Goal: Task Accomplishment & Management: Manage account settings

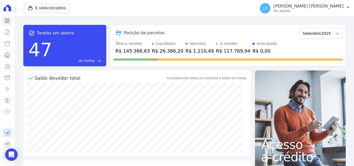
click at [5, 55] on icon at bounding box center [7, 55] width 6 height 6
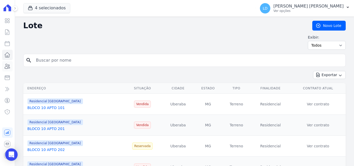
click at [7, 65] on icon at bounding box center [7, 66] width 6 height 6
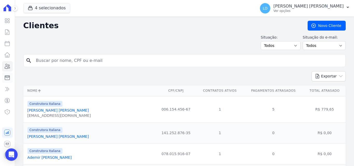
click at [8, 76] on icon at bounding box center [7, 78] width 5 height 4
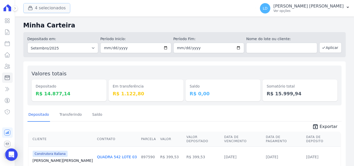
click at [43, 9] on button "4 selecionados" at bounding box center [46, 8] width 47 height 10
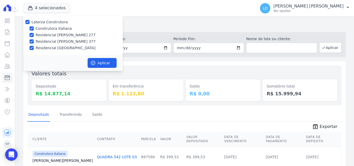
click at [39, 22] on label "Laterza Construtora" at bounding box center [50, 22] width 36 height 4
click at [30, 22] on input "Laterza Construtora" at bounding box center [27, 22] width 4 height 4
checkbox input "false"
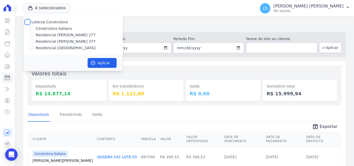
checkbox input "false"
click at [206, 24] on h2 "Minha Carteira" at bounding box center [184, 25] width 322 height 9
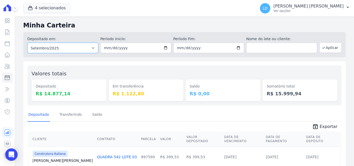
click at [68, 46] on select "Todos os meses Março/2024 Abril/2024 Maio/2024 Junho/2024 Julho/2024 Agosto/202…" at bounding box center [62, 48] width 71 height 10
click at [98, 28] on h2 "Minha Carteira" at bounding box center [184, 25] width 322 height 9
click at [47, 10] on button "4 selecionados" at bounding box center [46, 8] width 47 height 10
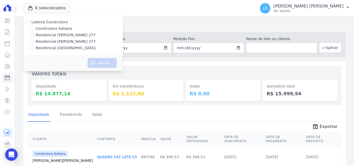
click at [140, 22] on h2 "Minha Carteira" at bounding box center [184, 25] width 322 height 9
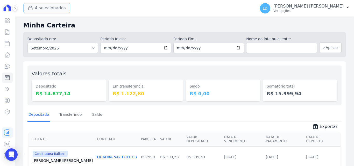
click at [39, 8] on button "4 selecionados" at bounding box center [46, 8] width 47 height 10
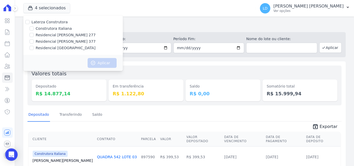
click at [36, 30] on label "Construtora Italiana" at bounding box center [54, 28] width 36 height 5
click at [34, 30] on input "Construtora Italiana" at bounding box center [32, 28] width 4 height 4
checkbox input "true"
click at [39, 49] on label "Residencial [GEOGRAPHIC_DATA]" at bounding box center [66, 47] width 60 height 5
click at [34, 49] on input "Residencial [GEOGRAPHIC_DATA]" at bounding box center [32, 48] width 4 height 4
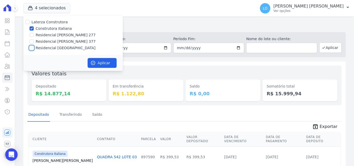
checkbox input "true"
click at [100, 63] on button "Aplicar" at bounding box center [102, 63] width 29 height 10
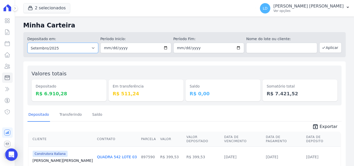
click at [64, 49] on select "Todos os meses Abril/2024 Maio/2024 Junho/2024 Julho/2024 Agosto/2024 Setembro/…" at bounding box center [62, 48] width 71 height 10
select select "08/2025"
click at [27, 43] on select "Todos os meses Abril/2024 Maio/2024 Junho/2024 Julho/2024 Agosto/2024 Setembro/…" at bounding box center [62, 48] width 71 height 10
click at [319, 49] on button "Aplicar" at bounding box center [330, 47] width 22 height 10
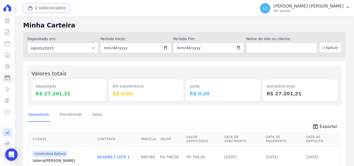
click at [46, 10] on button "2 selecionados" at bounding box center [46, 8] width 47 height 10
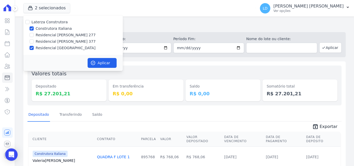
click at [41, 28] on label "Construtora Italiana" at bounding box center [54, 28] width 36 height 5
click at [34, 28] on input "Construtora Italiana" at bounding box center [32, 28] width 4 height 4
checkbox input "false"
click at [42, 48] on label "Residencial [GEOGRAPHIC_DATA]" at bounding box center [66, 47] width 60 height 5
click at [34, 48] on input "Residencial [GEOGRAPHIC_DATA]" at bounding box center [32, 48] width 4 height 4
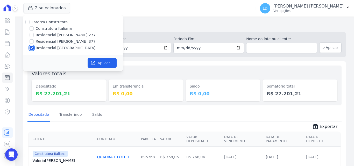
checkbox input "false"
click at [44, 42] on label "Residencial [PERSON_NAME] 377" at bounding box center [66, 41] width 60 height 5
click at [34, 42] on input "Residencial [PERSON_NAME] 377" at bounding box center [32, 41] width 4 height 4
checkbox input "true"
click at [44, 34] on label "Residencial [PERSON_NAME] 277" at bounding box center [66, 34] width 60 height 5
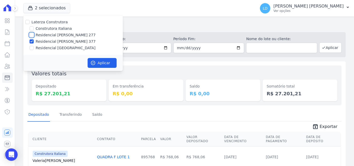
click at [34, 34] on input "Residencial [PERSON_NAME] 277" at bounding box center [32, 35] width 4 height 4
checkbox input "true"
click at [102, 63] on button "Aplicar" at bounding box center [102, 63] width 29 height 10
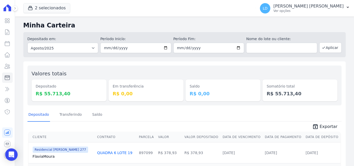
drag, startPoint x: 36, startPoint y: 93, endPoint x: 62, endPoint y: 95, distance: 26.5
click at [62, 95] on dd "R$ 55.713,40" at bounding box center [69, 93] width 67 height 7
copy dd "R$ 55.713,40"
click at [40, 13] on div "2 selecionados Laterza Construtora Construtora Italiana Residencial Maria da Gl…" at bounding box center [138, 8] width 231 height 17
click at [44, 9] on button "2 selecionados" at bounding box center [46, 8] width 47 height 10
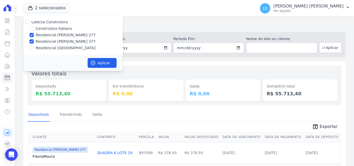
click at [48, 35] on label "Residencial [PERSON_NAME] 277" at bounding box center [66, 34] width 60 height 5
click at [34, 35] on input "Residencial [PERSON_NAME] 277" at bounding box center [32, 35] width 4 height 4
checkbox input "false"
click at [49, 41] on label "Residencial [PERSON_NAME] 377" at bounding box center [66, 41] width 60 height 5
click at [34, 41] on input "Residencial [PERSON_NAME] 377" at bounding box center [32, 41] width 4 height 4
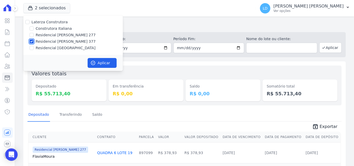
checkbox input "false"
click at [50, 28] on label "Construtora Italiana" at bounding box center [54, 28] width 36 height 5
click at [34, 28] on input "Construtora Italiana" at bounding box center [32, 28] width 4 height 4
checkbox input "true"
click at [52, 46] on label "Residencial [GEOGRAPHIC_DATA]" at bounding box center [66, 47] width 60 height 5
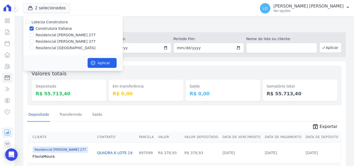
click at [56, 47] on label "Residencial [GEOGRAPHIC_DATA]" at bounding box center [66, 47] width 60 height 5
click at [34, 47] on input "Residencial [GEOGRAPHIC_DATA]" at bounding box center [32, 48] width 4 height 4
checkbox input "true"
click at [99, 63] on button "Aplicar" at bounding box center [102, 63] width 29 height 10
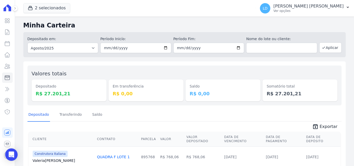
drag, startPoint x: 36, startPoint y: 95, endPoint x: 67, endPoint y: 96, distance: 30.9
click at [67, 96] on dd "R$ 27.201,21" at bounding box center [69, 93] width 67 height 7
copy dd "R$ 27.201,21"
click at [53, 11] on button "2 selecionados" at bounding box center [46, 8] width 47 height 10
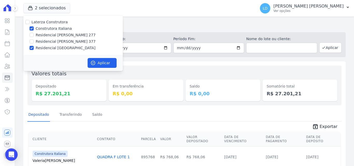
click at [150, 27] on h2 "Minha Carteira" at bounding box center [184, 25] width 322 height 9
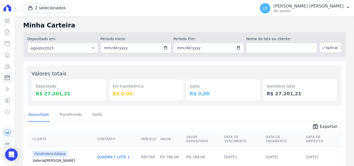
drag, startPoint x: 36, startPoint y: 93, endPoint x: 73, endPoint y: 94, distance: 36.8
click at [73, 94] on div "Depositado R$ 27.201,21" at bounding box center [69, 91] width 75 height 22
copy dd "R$ 27.201,21"
